Goal: Task Accomplishment & Management: Use online tool/utility

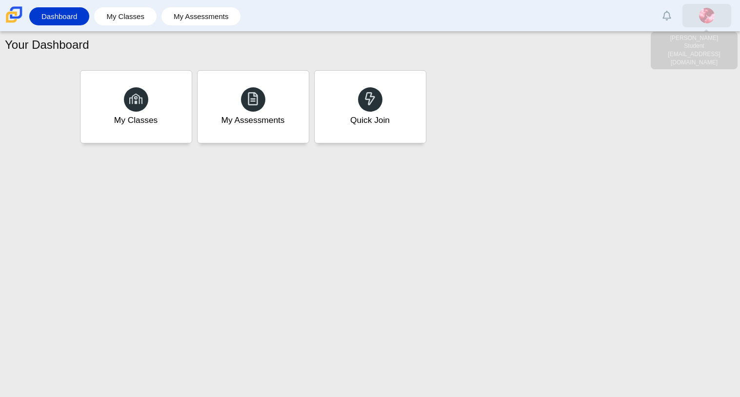
click at [714, 7] on link at bounding box center [707, 15] width 49 height 23
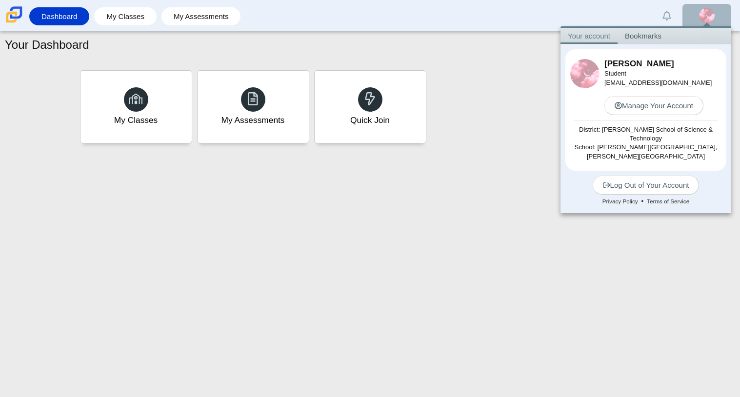
click at [528, 74] on div "My Classes My Assessments Quick Join" at bounding box center [371, 107] width 586 height 78
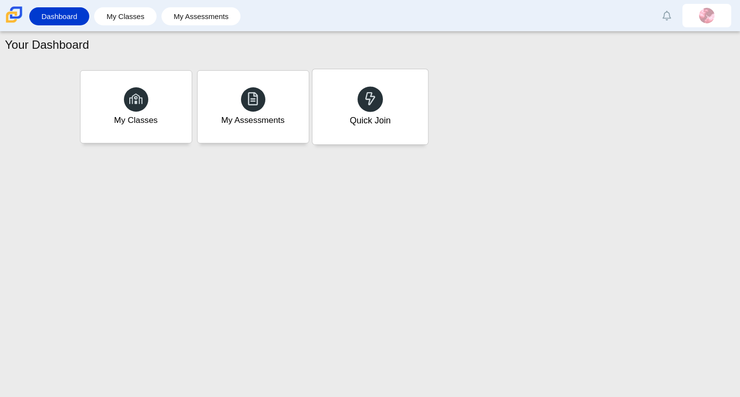
click at [390, 86] on div "Quick Join" at bounding box center [370, 106] width 116 height 75
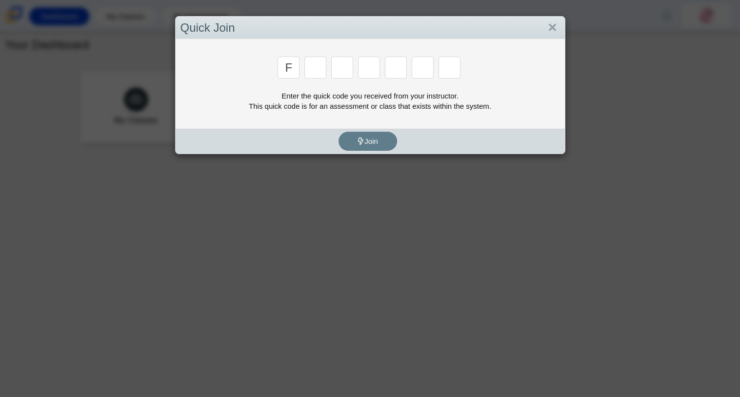
type input "f"
type input "7"
type input "m"
type input "c"
type input "h"
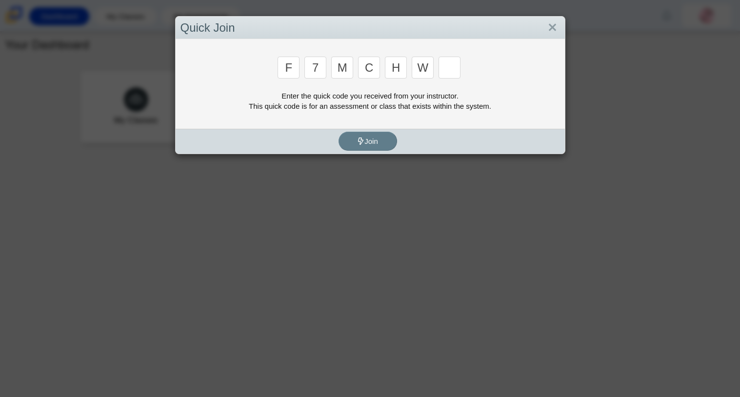
type input "w"
type input "k"
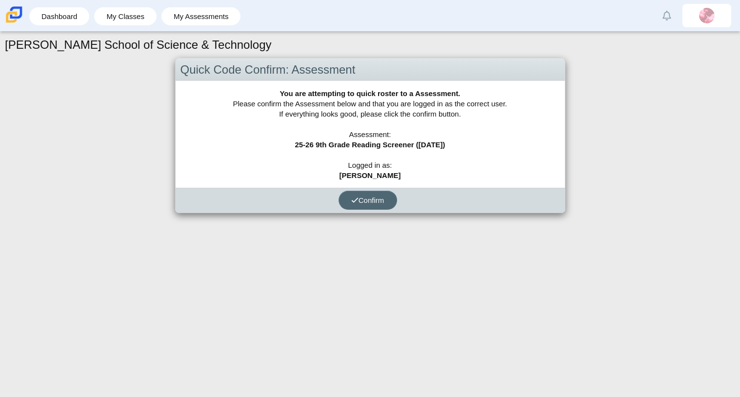
click at [392, 197] on button "Confirm" at bounding box center [368, 200] width 59 height 19
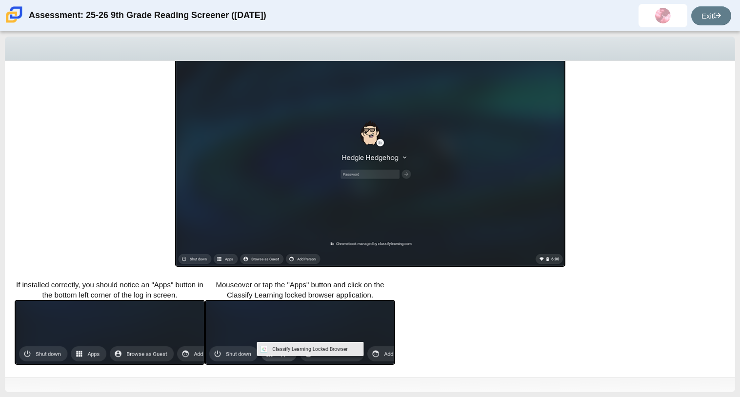
scroll to position [172, 0]
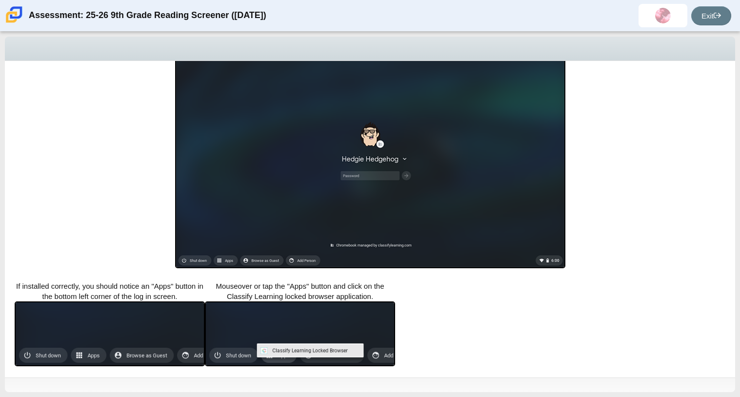
click at [145, 233] on div "Locked browser is required to take this assessment. In order to access this ass…" at bounding box center [370, 219] width 731 height 317
